Goal: Task Accomplishment & Management: Manage account settings

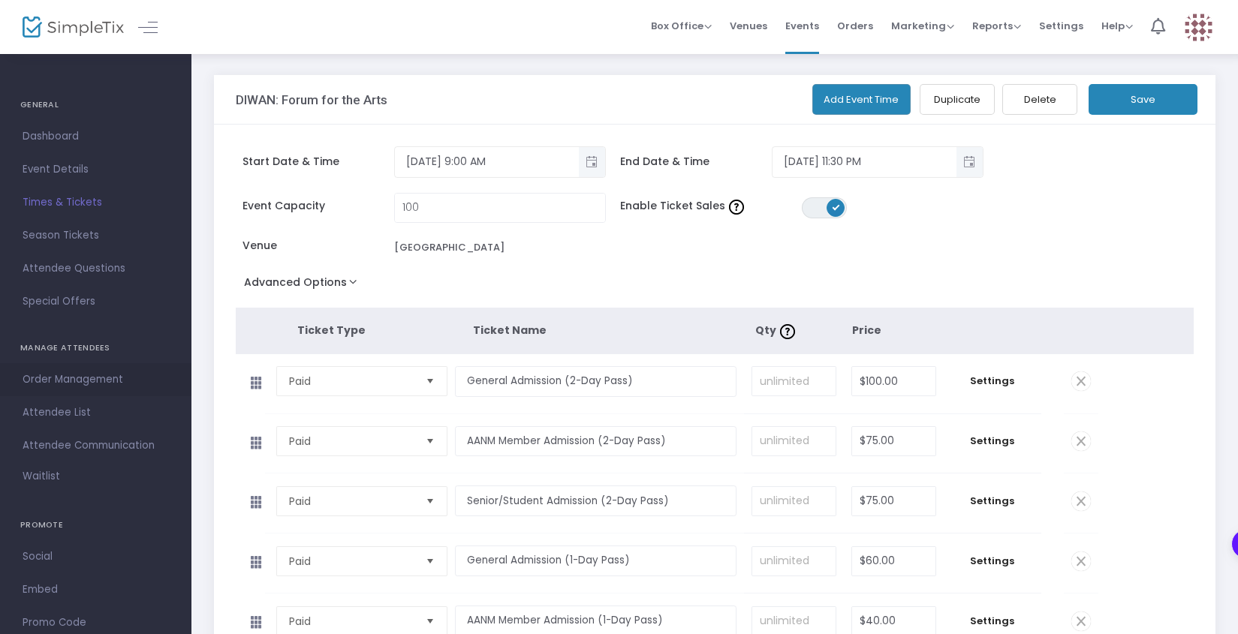
click at [71, 385] on span "Order Management" at bounding box center [96, 380] width 146 height 20
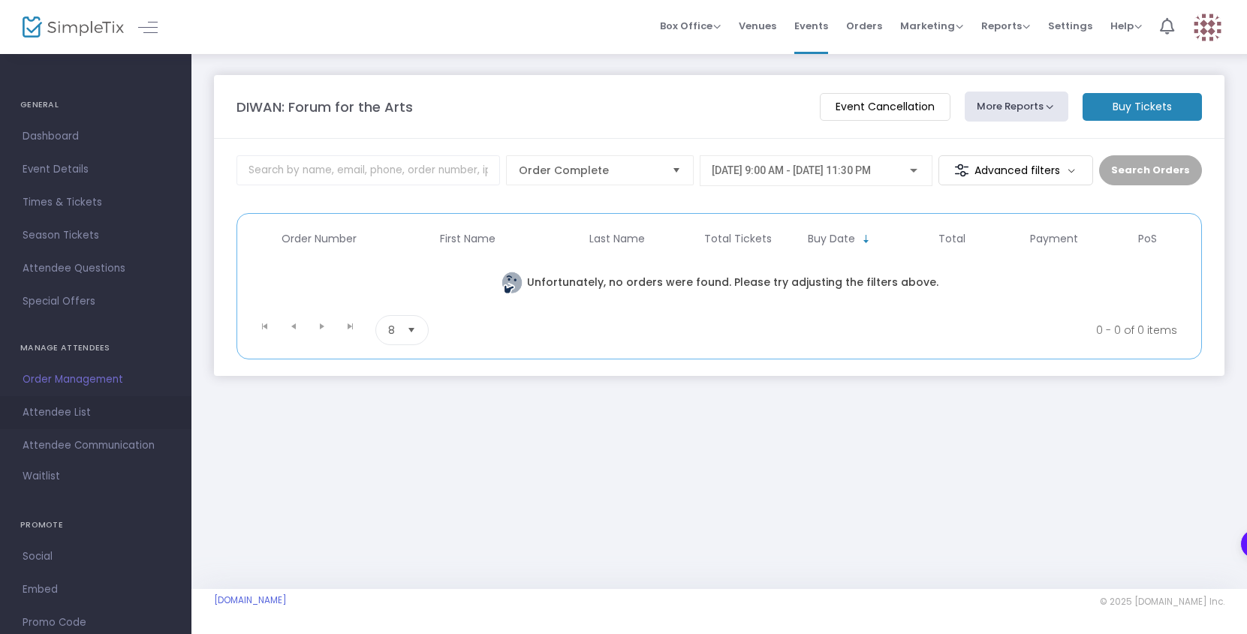
click at [68, 416] on span "Attendee List" at bounding box center [96, 413] width 146 height 20
